Goal: Task Accomplishment & Management: Use online tool/utility

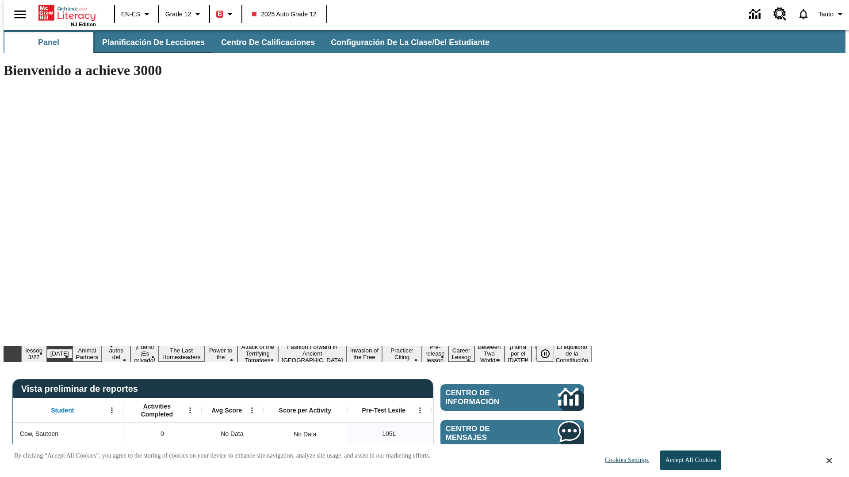
click at [148, 42] on span "Planificación de lecciones" at bounding box center [153, 43] width 103 height 10
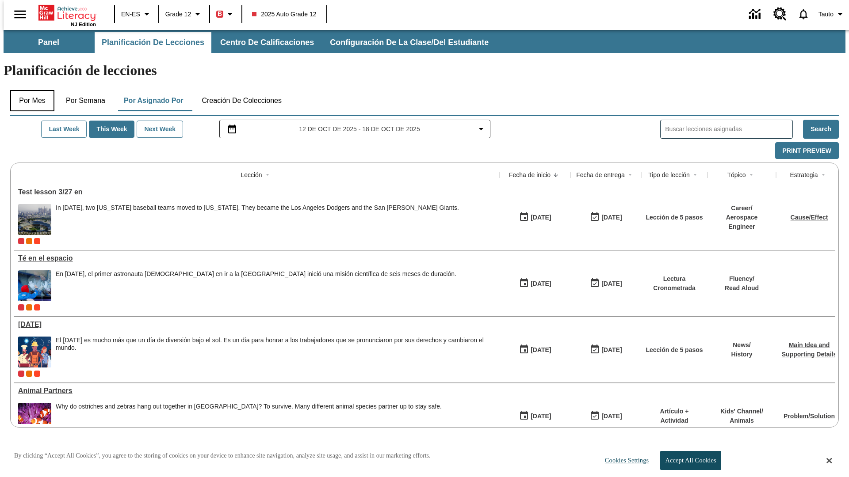
click at [29, 90] on button "Por mes" at bounding box center [32, 100] width 44 height 21
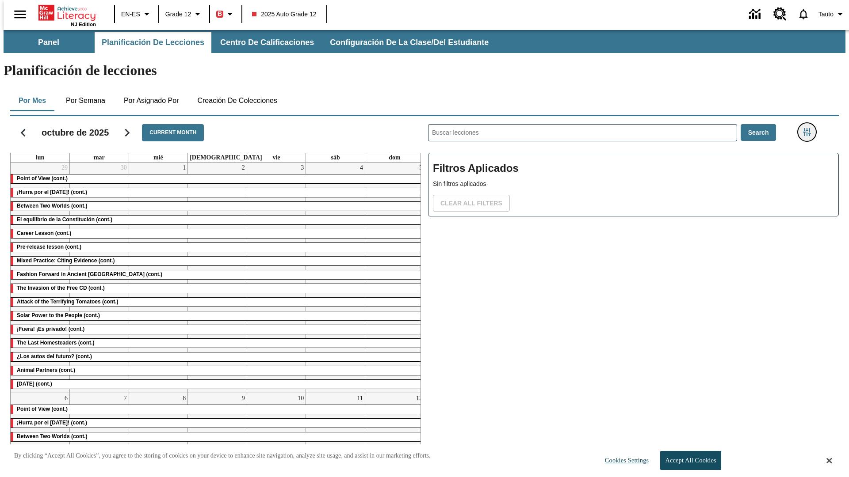
click at [809, 128] on icon "Menú lateral de filtros" at bounding box center [807, 132] width 8 height 8
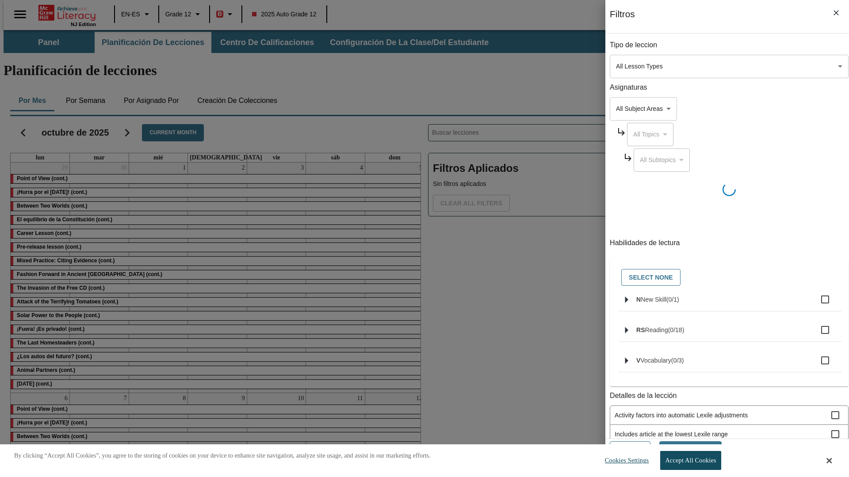
click at [637, 66] on body "Saltar al contenido principal NJ Edition EN-ES Grade 12 B 2025 Auto Grade 12 0 …" at bounding box center [425, 265] width 842 height 471
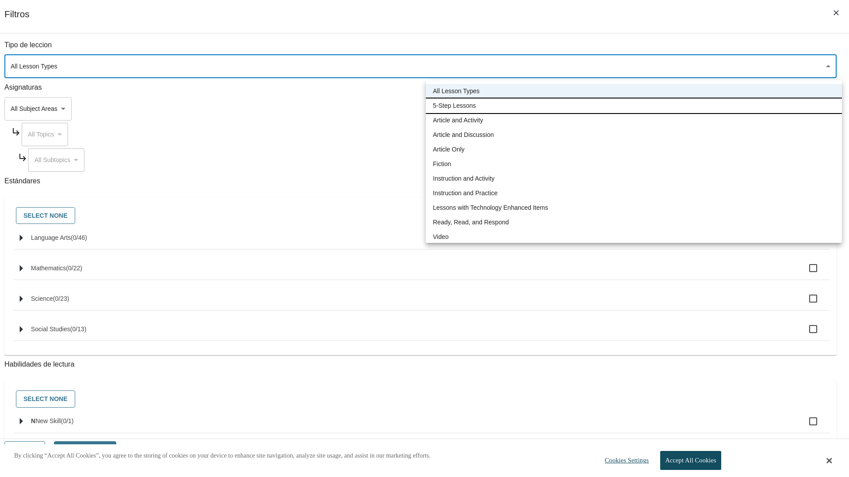
click at [633, 106] on li "5-Step Lessons" at bounding box center [634, 106] width 416 height 15
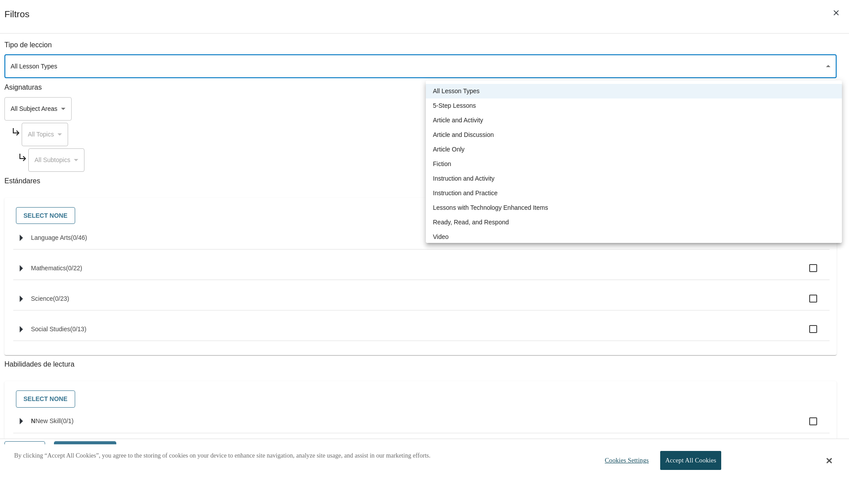
type input "1"
